Goal: Information Seeking & Learning: Learn about a topic

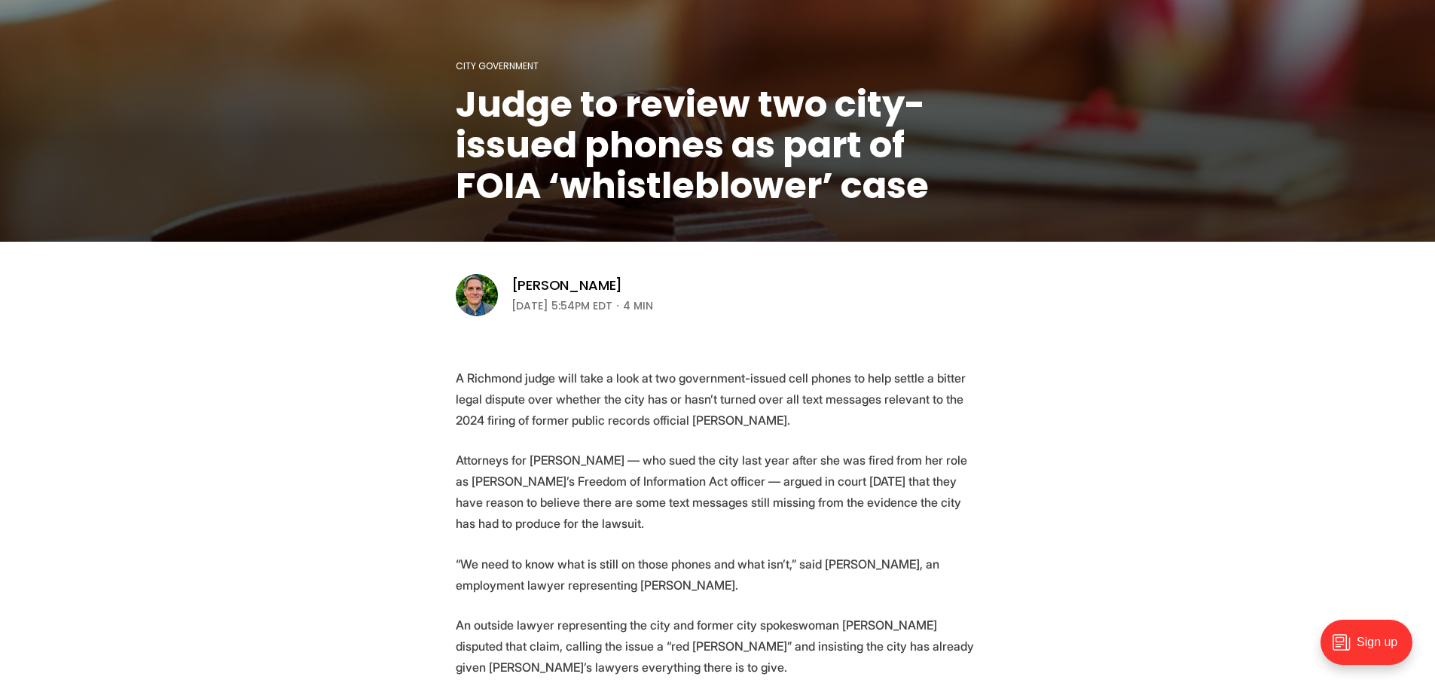
scroll to position [301, 0]
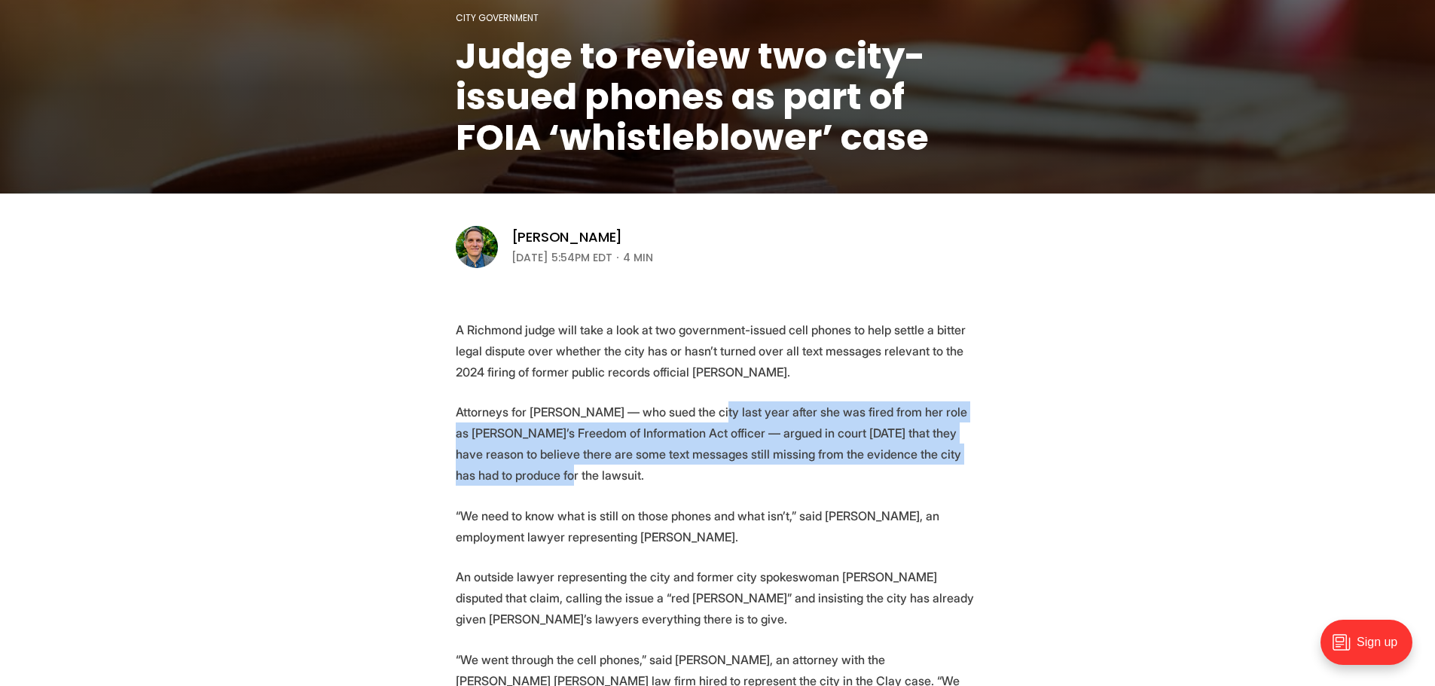
drag, startPoint x: 694, startPoint y: 415, endPoint x: 697, endPoint y: 467, distance: 52.1
click at [697, 467] on p "Attorneys for [PERSON_NAME] — who sued the city last year after she was fired f…" at bounding box center [718, 443] width 524 height 84
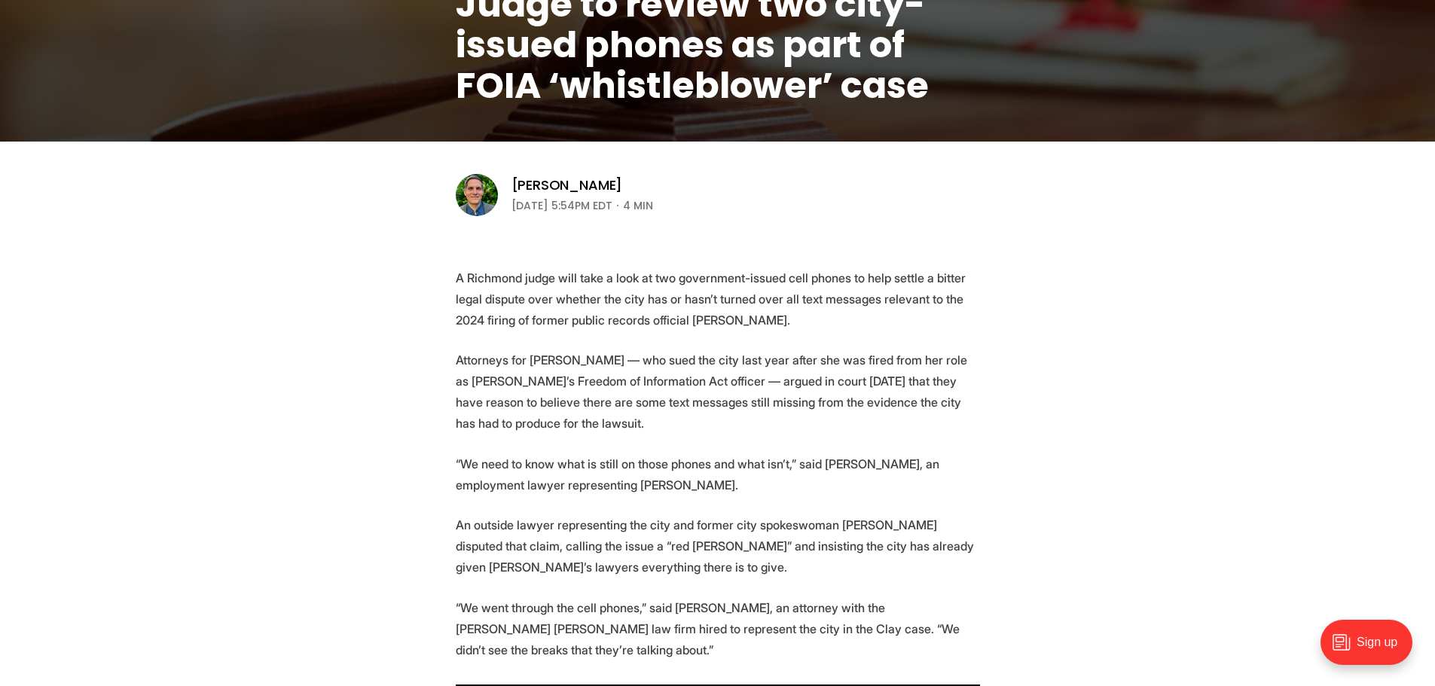
scroll to position [377, 0]
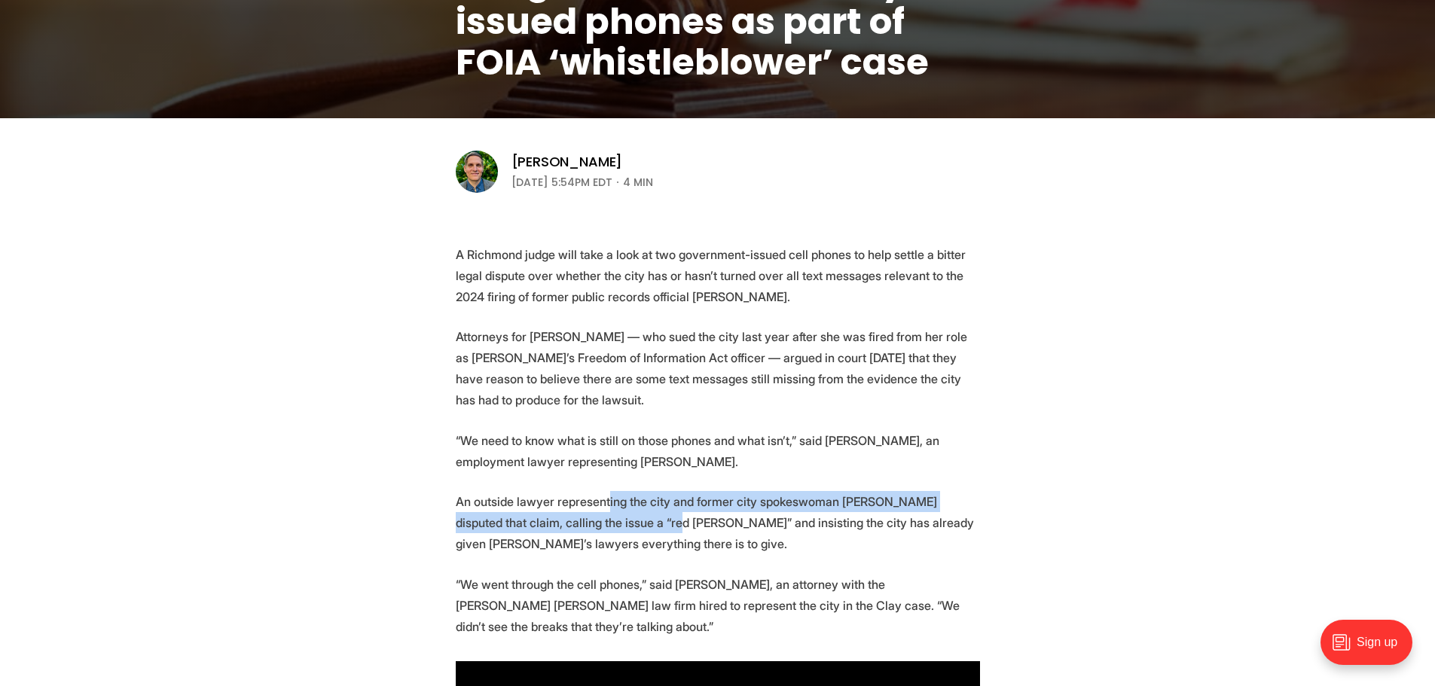
drag, startPoint x: 606, startPoint y: 500, endPoint x: 609, endPoint y: 516, distance: 16.3
click at [609, 516] on p "An outside lawyer representing the city and former city spokeswoman [PERSON_NAM…" at bounding box center [718, 522] width 524 height 63
click at [607, 517] on p "An outside lawyer representing the city and former city spokeswoman [PERSON_NAM…" at bounding box center [718, 522] width 524 height 63
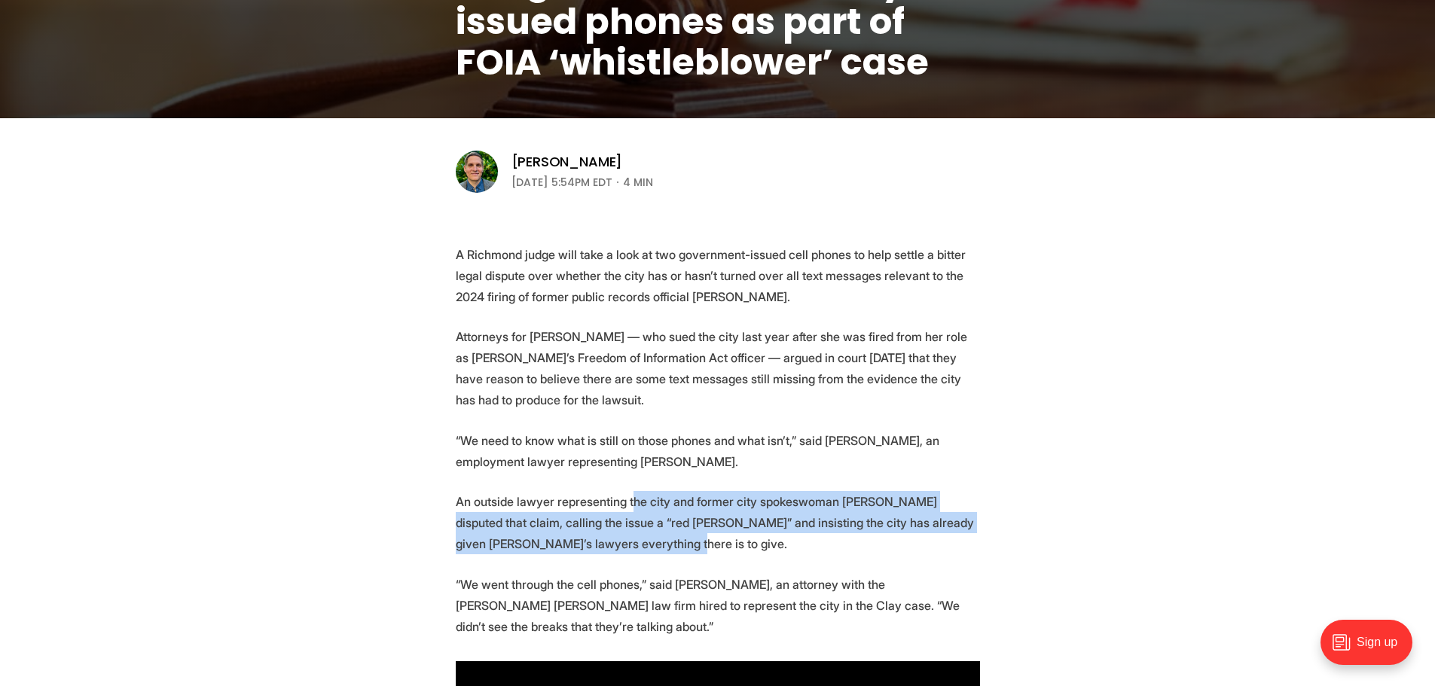
drag, startPoint x: 627, startPoint y: 500, endPoint x: 712, endPoint y: 540, distance: 94.7
click at [712, 540] on p "An outside lawyer representing the city and former city spokeswoman [PERSON_NAM…" at bounding box center [718, 522] width 524 height 63
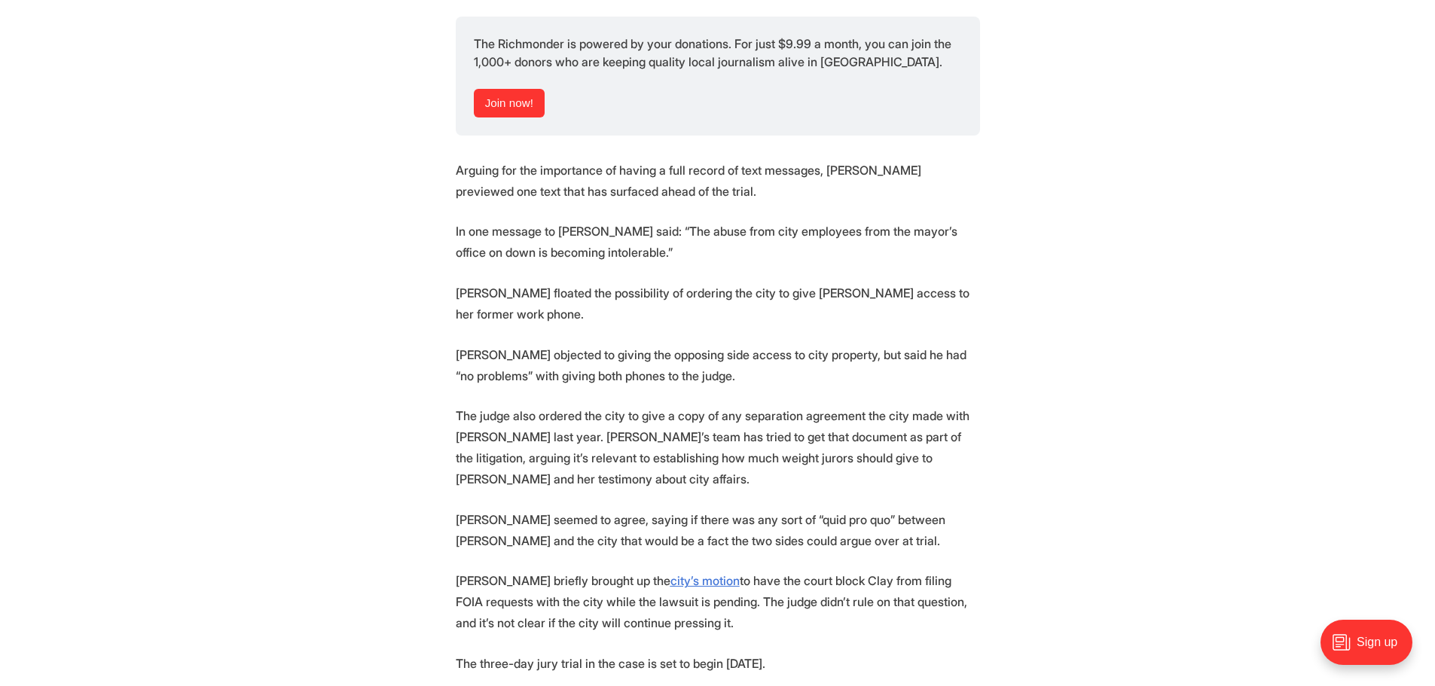
scroll to position [2410, 0]
